Goal: Check status: Check status

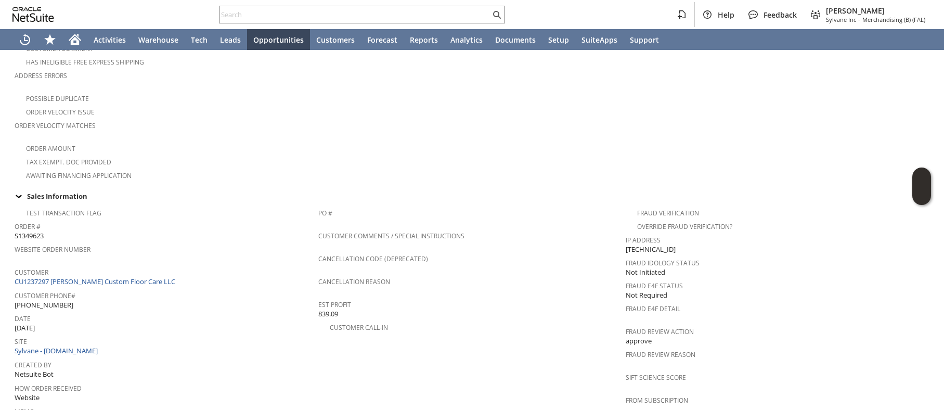
scroll to position [302, 0]
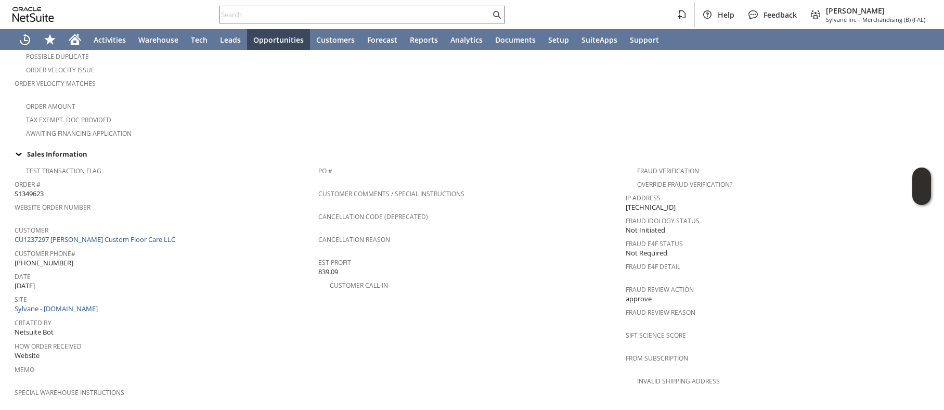
click at [245, 11] on input "text" at bounding box center [355, 14] width 271 height 12
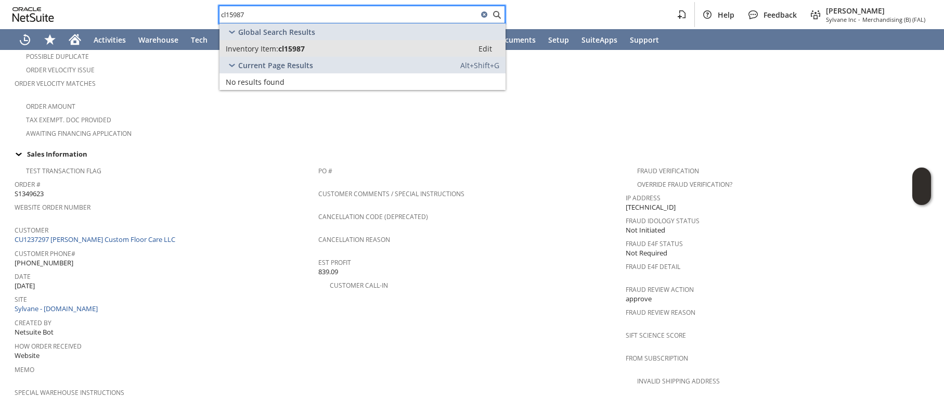
type input "cl15987"
click at [242, 45] on span "Inventory Item:" at bounding box center [252, 49] width 53 height 10
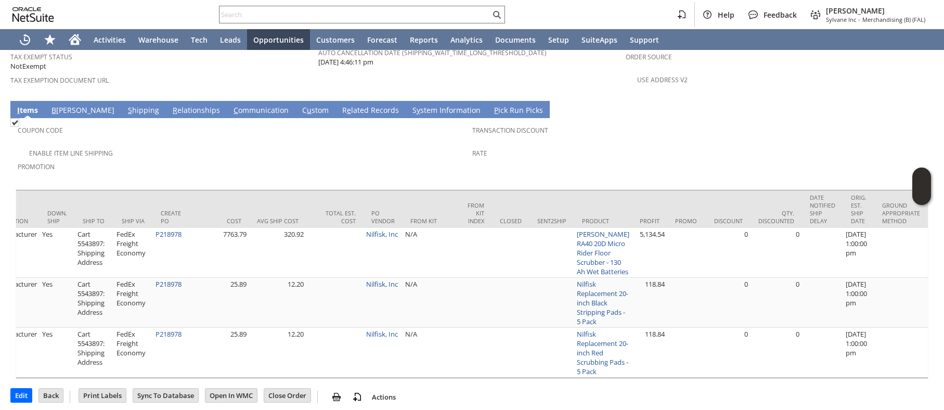
scroll to position [0, 1706]
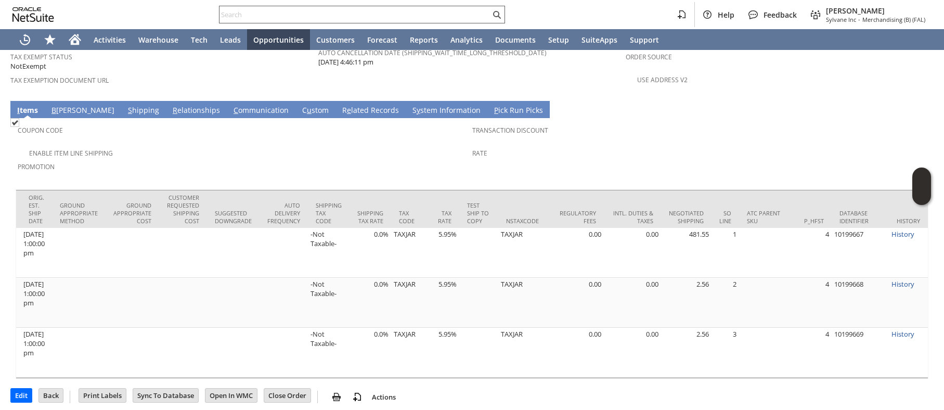
click at [235, 18] on input "text" at bounding box center [355, 14] width 271 height 12
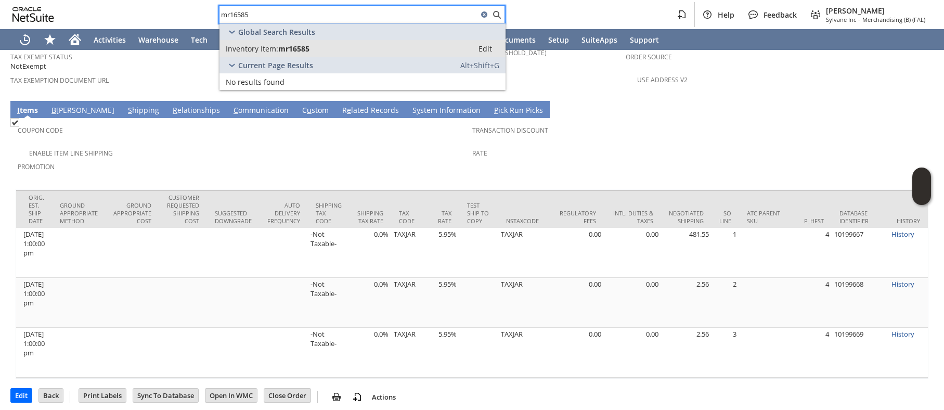
type input "mr16585"
click at [247, 47] on span "Inventory Item:" at bounding box center [252, 49] width 53 height 10
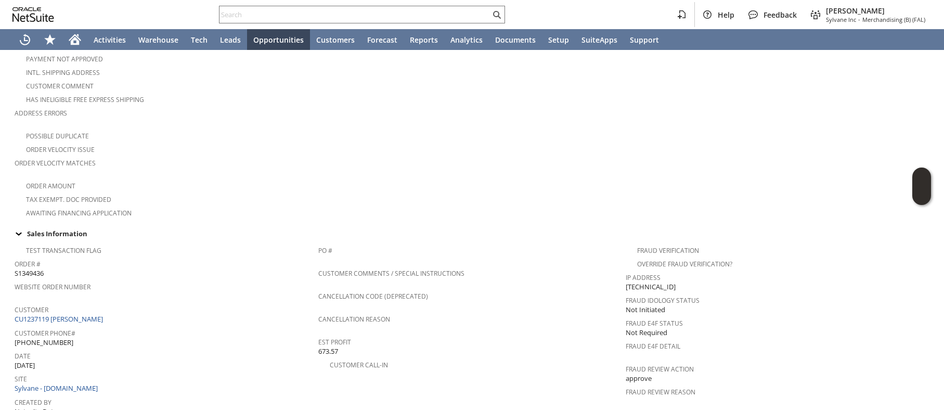
scroll to position [240, 0]
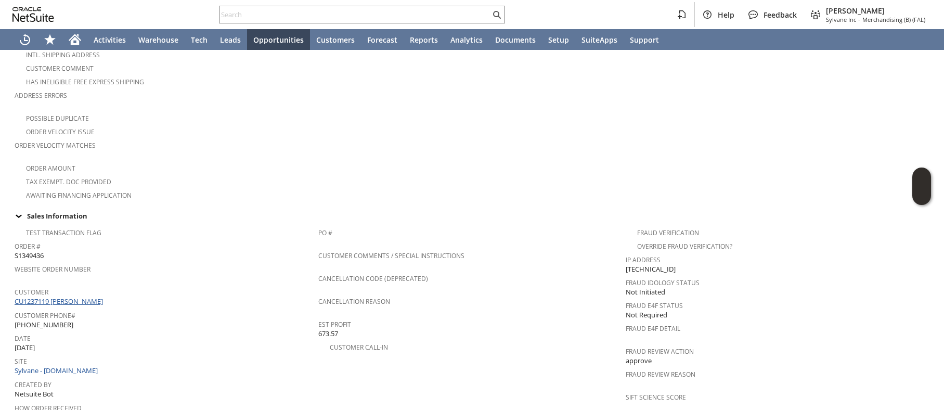
click at [103, 297] on link "CU1237119 STEVEN M RIEHART" at bounding box center [60, 301] width 91 height 9
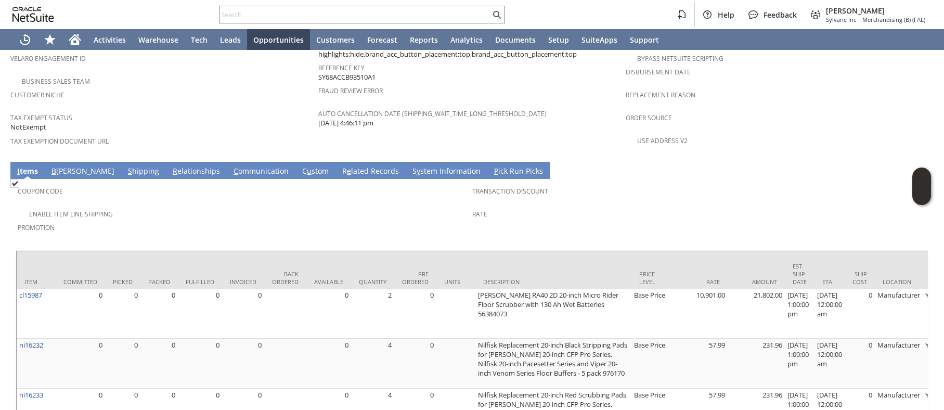
scroll to position [757, 0]
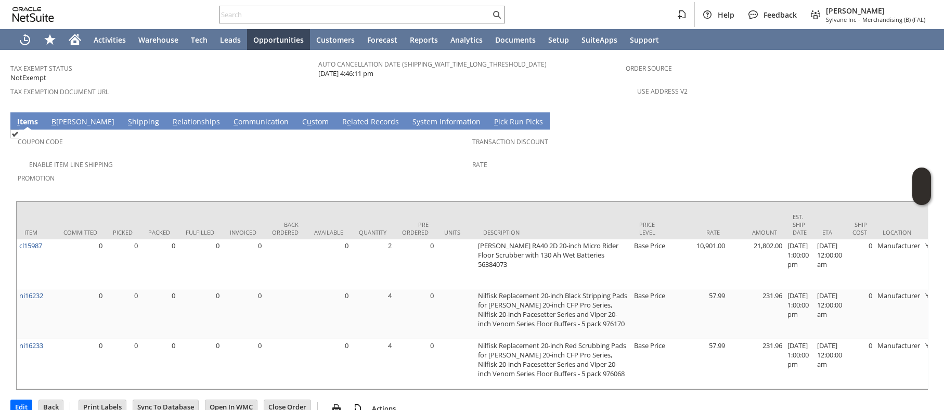
click at [447, 390] on div "Item Committed Picked Packed Fulfilled Invoiced Back Ordered Available Quantity…" at bounding box center [472, 295] width 913 height 189
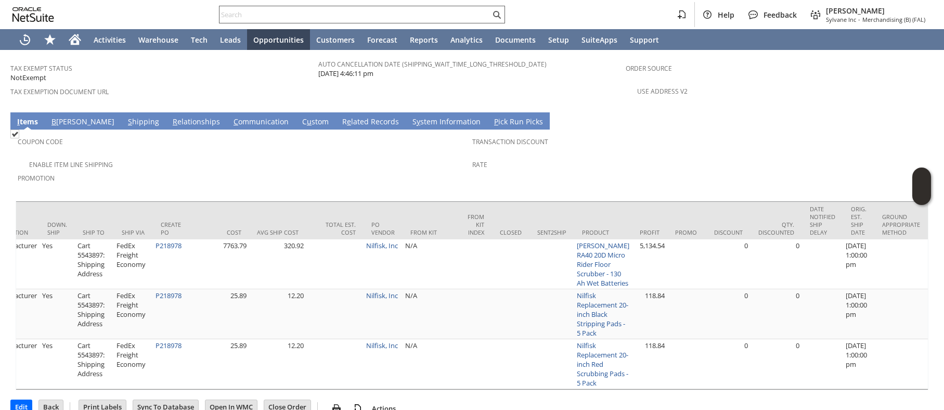
click at [261, 7] on div at bounding box center [362, 15] width 286 height 18
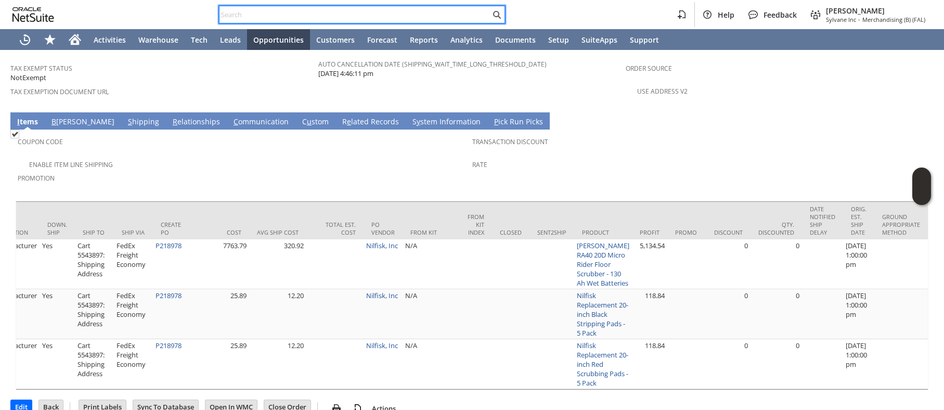
drag, startPoint x: 256, startPoint y: 12, endPoint x: 245, endPoint y: 1, distance: 15.8
click at [256, 12] on input "text" at bounding box center [355, 14] width 271 height 12
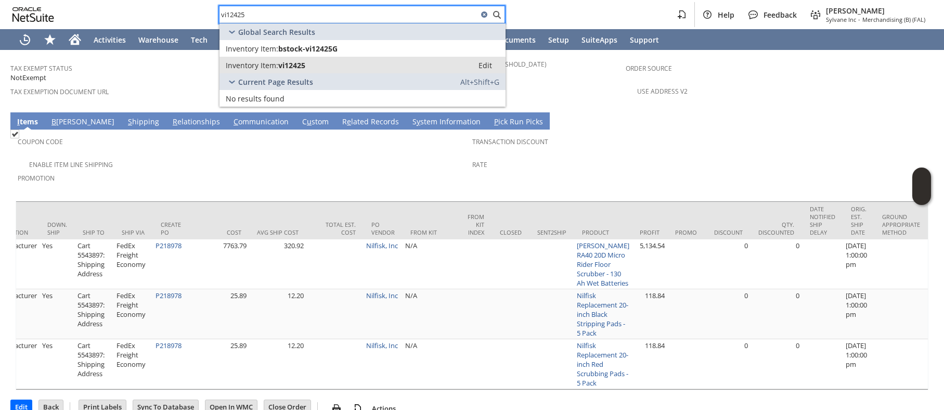
type input "vi12425"
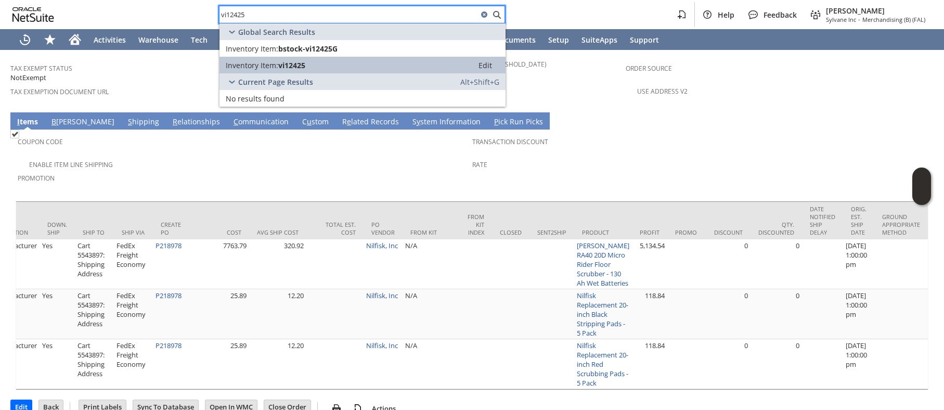
click at [255, 69] on span "Inventory Item:" at bounding box center [252, 65] width 53 height 10
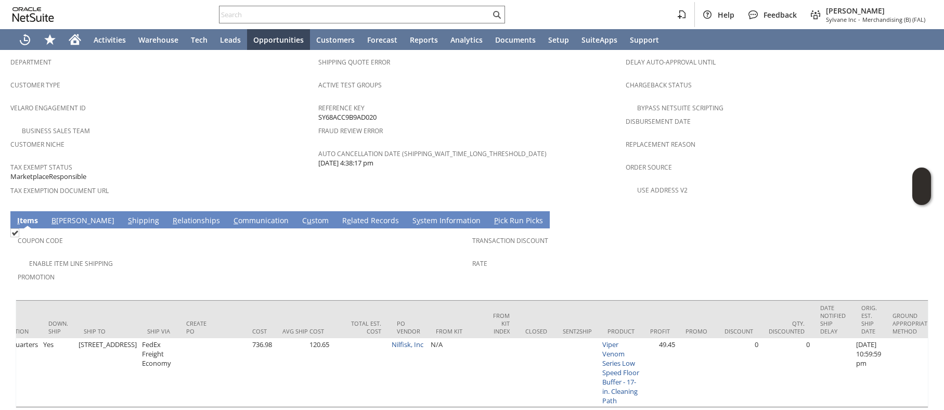
scroll to position [0, 1714]
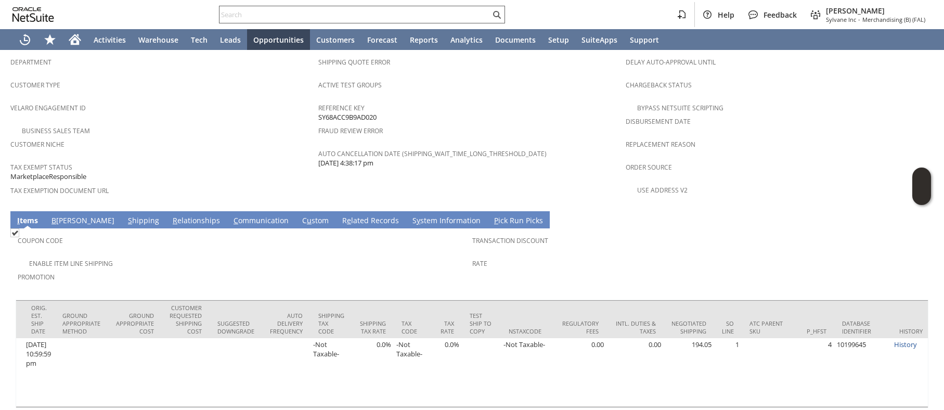
click at [293, 17] on input "text" at bounding box center [355, 14] width 271 height 12
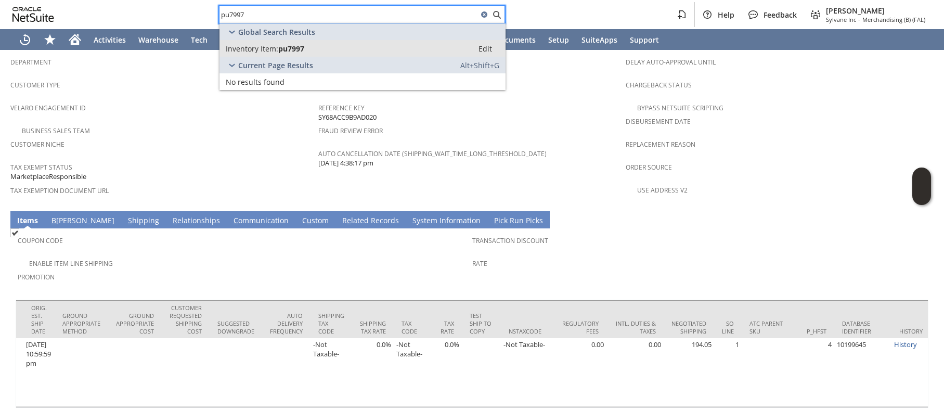
type input "pu7997"
click at [290, 47] on span "pu7997" at bounding box center [291, 49] width 26 height 10
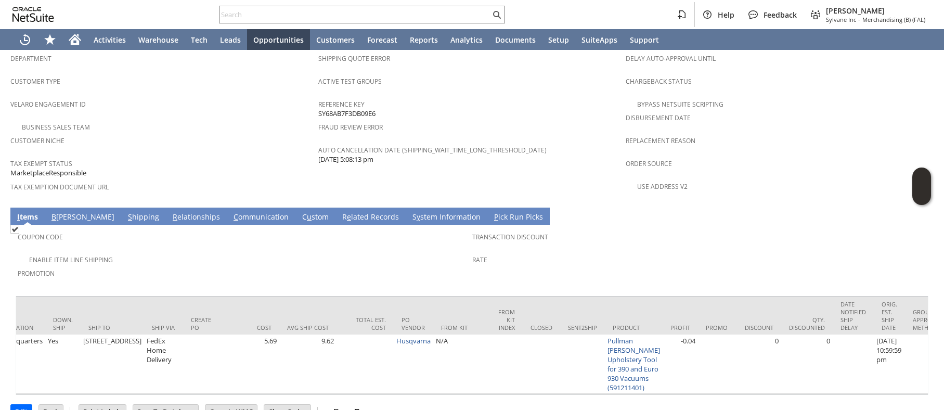
scroll to position [0, 1722]
